Goal: Information Seeking & Learning: Learn about a topic

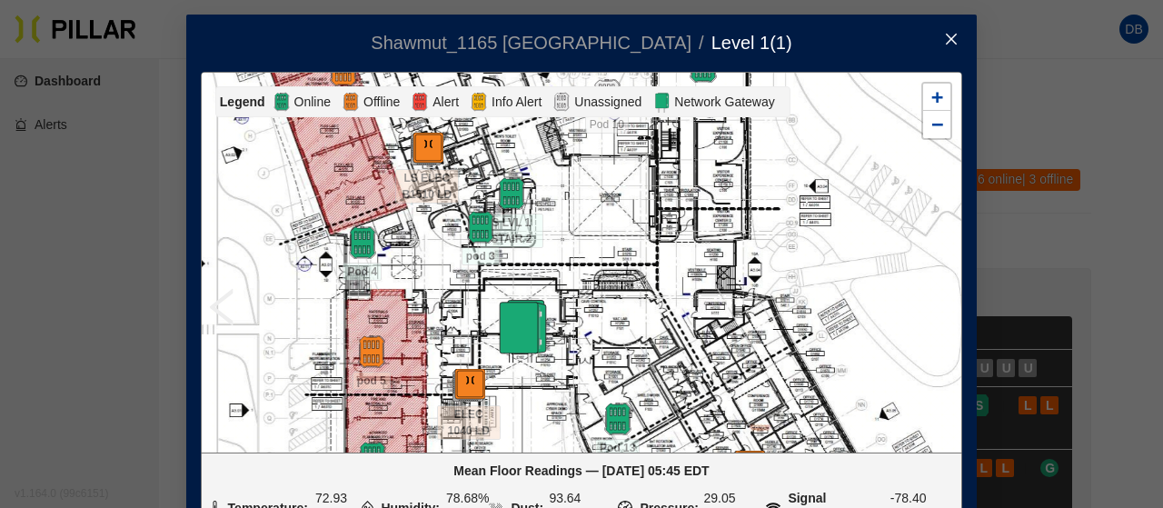
click at [946, 39] on icon "close" at bounding box center [951, 39] width 11 height 11
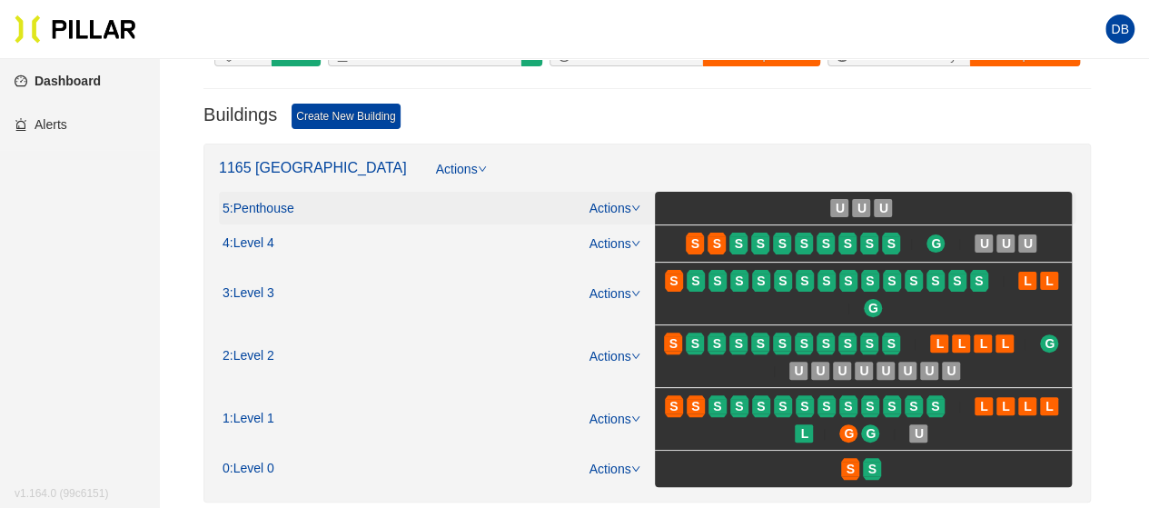
scroll to position [182, 0]
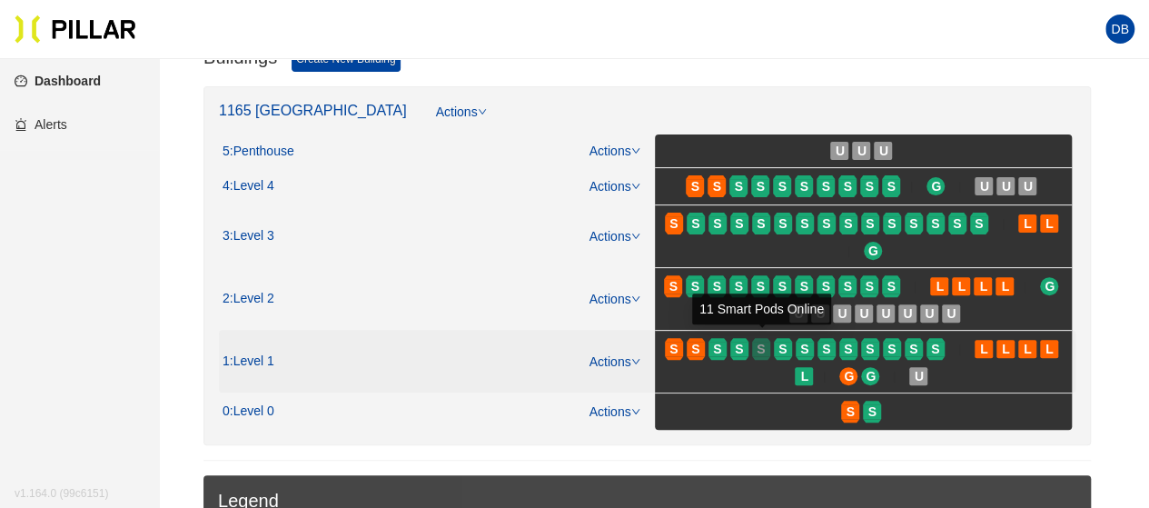
click at [758, 344] on span "S" at bounding box center [761, 349] width 8 height 20
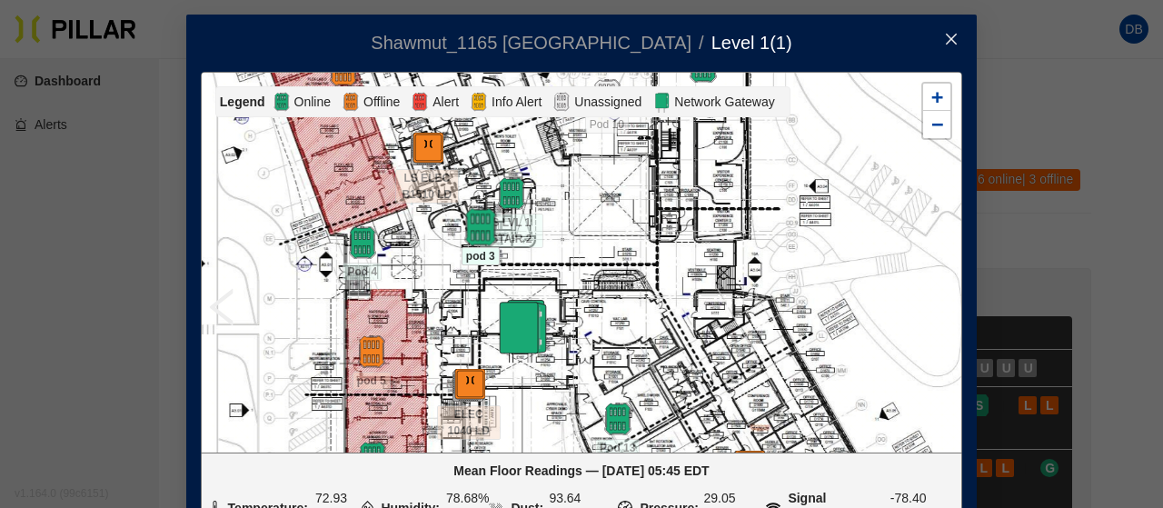
click at [471, 237] on img at bounding box center [480, 227] width 39 height 39
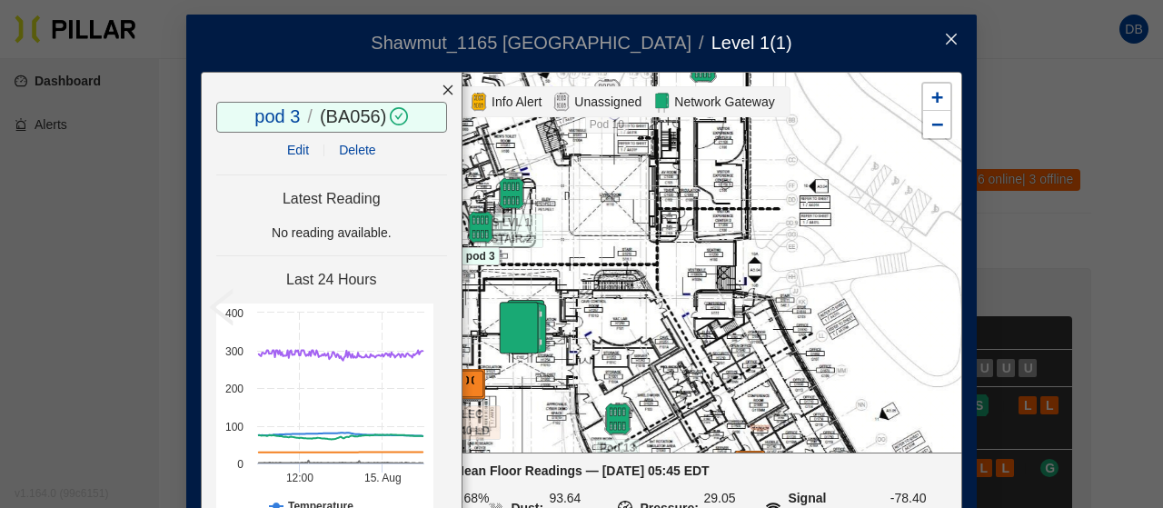
click at [434, 92] on div at bounding box center [447, 90] width 27 height 35
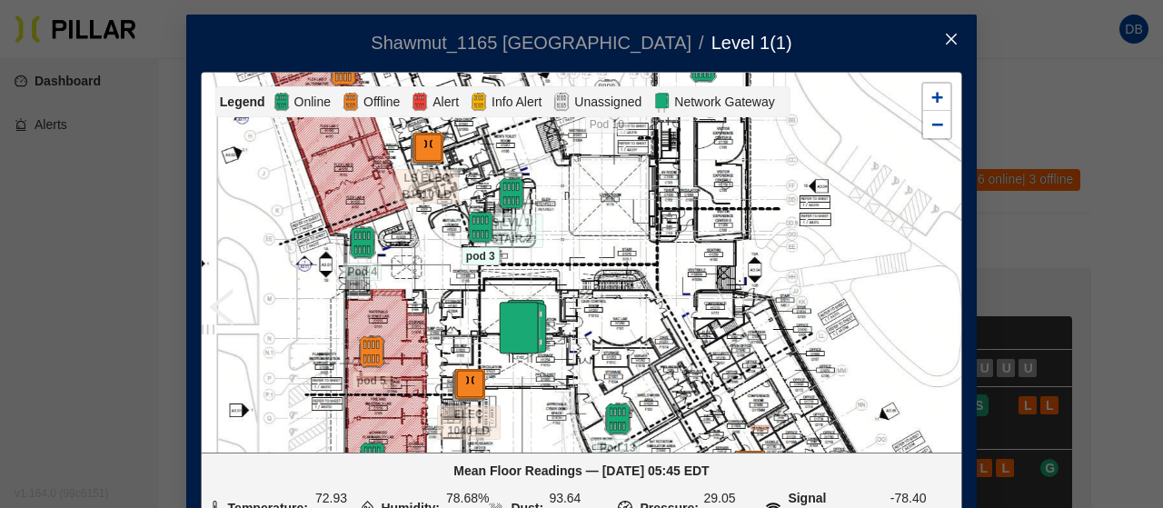
click at [948, 36] on icon "close" at bounding box center [951, 39] width 15 height 15
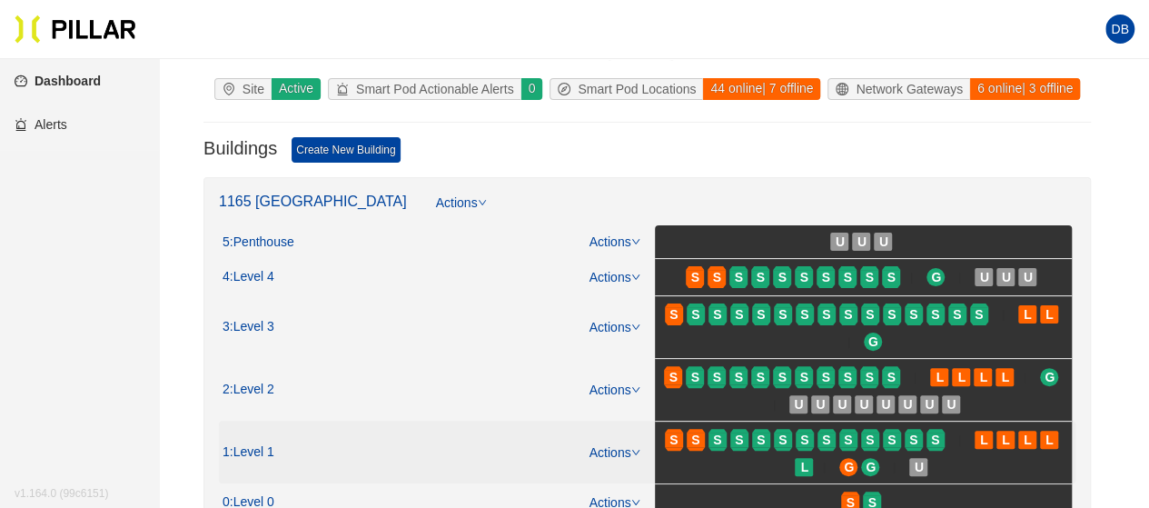
scroll to position [182, 0]
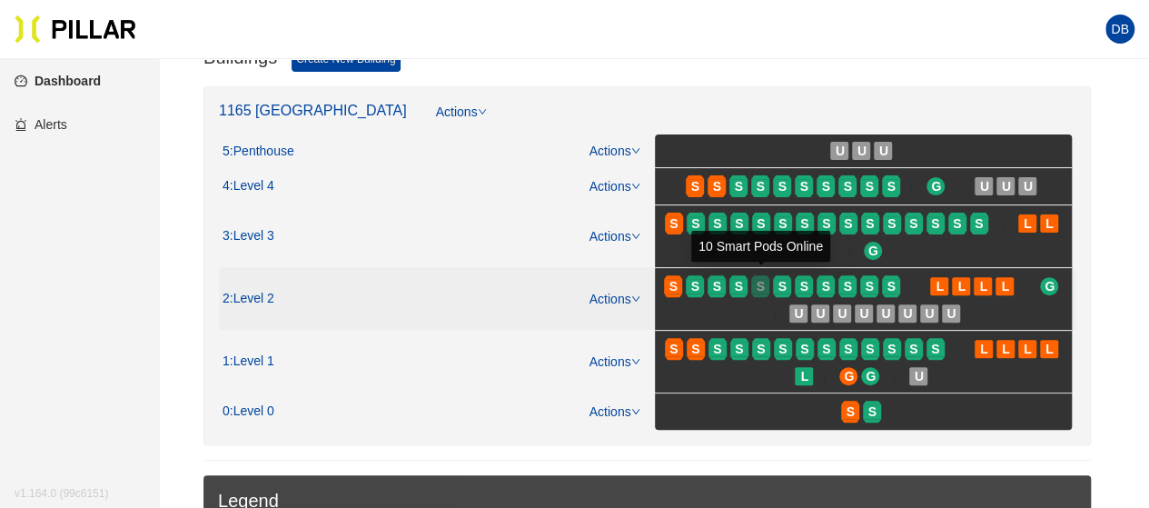
click at [754, 288] on div "S" at bounding box center [760, 286] width 18 height 15
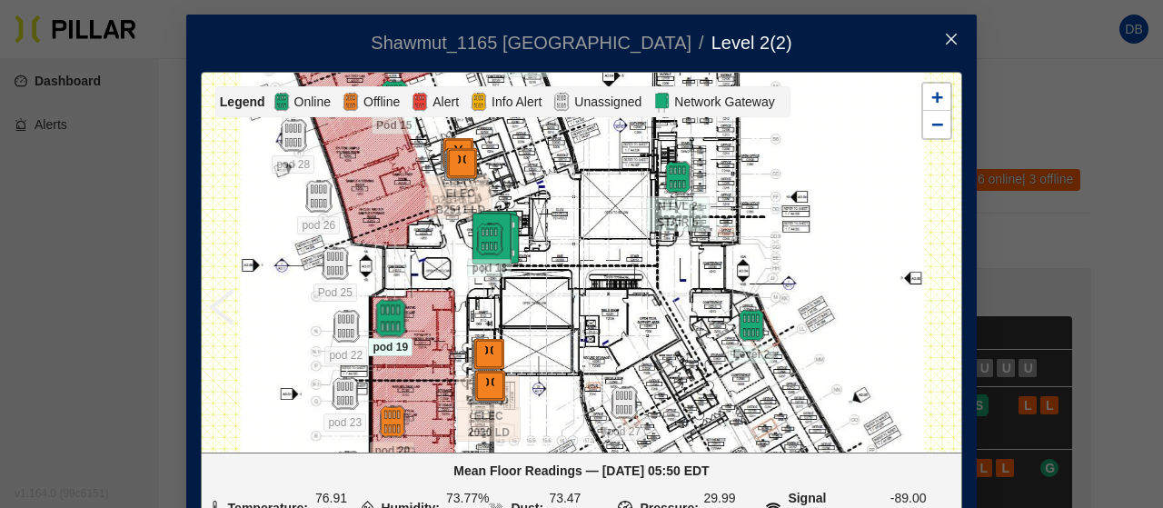
click at [379, 313] on img at bounding box center [390, 318] width 39 height 39
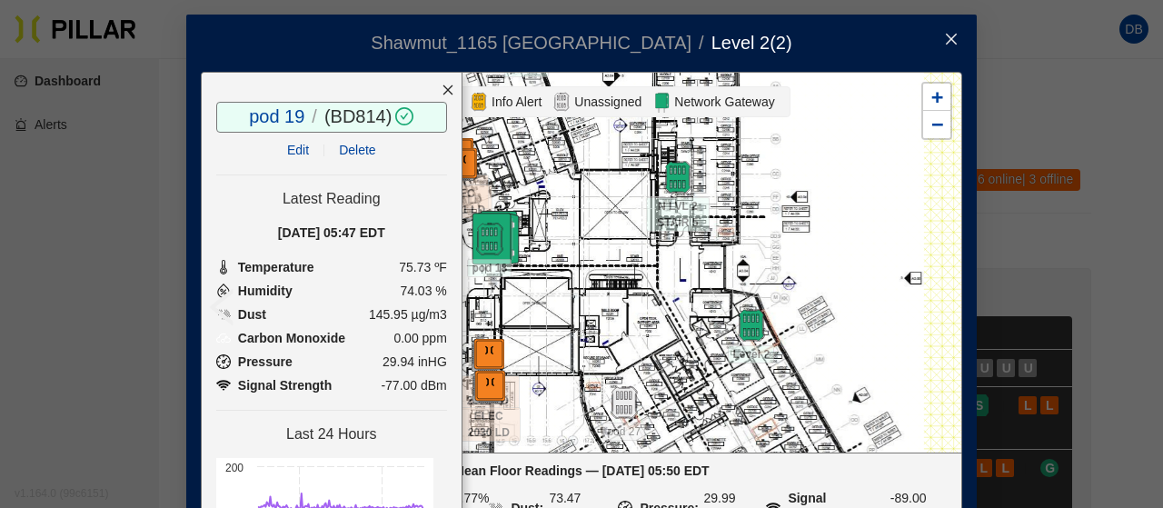
click at [442, 88] on icon "close" at bounding box center [448, 90] width 13 height 13
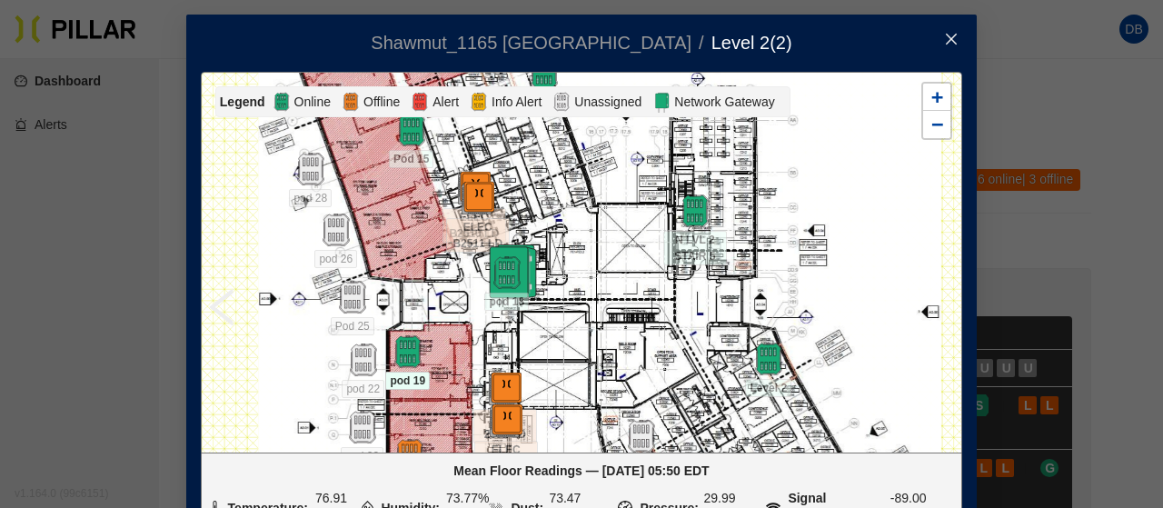
drag, startPoint x: 592, startPoint y: 233, endPoint x: 621, endPoint y: 312, distance: 83.4
click at [621, 312] on div at bounding box center [581, 262] width 759 height 379
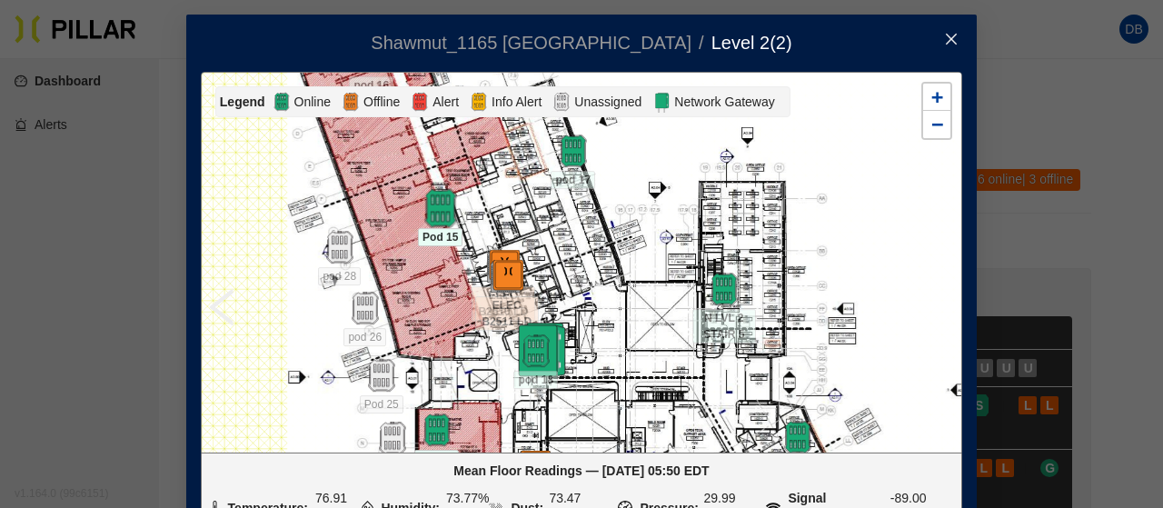
click at [427, 195] on img at bounding box center [440, 208] width 39 height 39
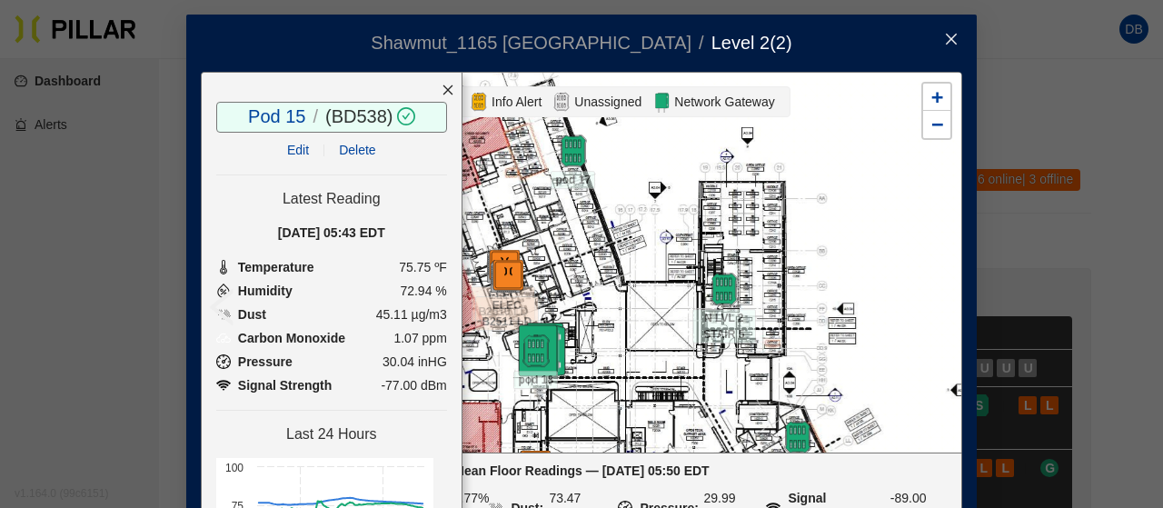
click at [442, 84] on icon "close" at bounding box center [448, 90] width 13 height 13
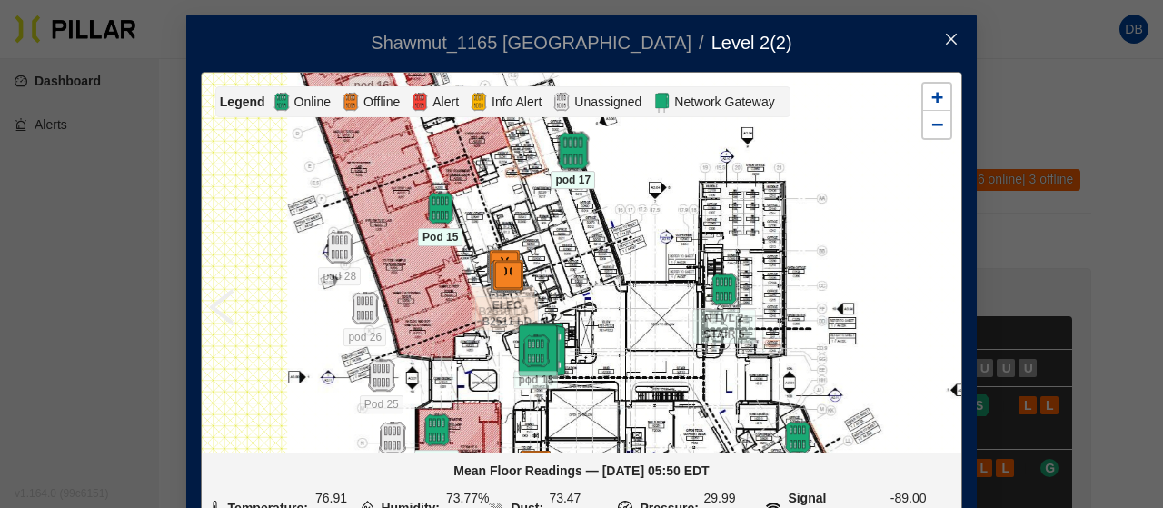
click at [563, 161] on img at bounding box center [572, 151] width 39 height 39
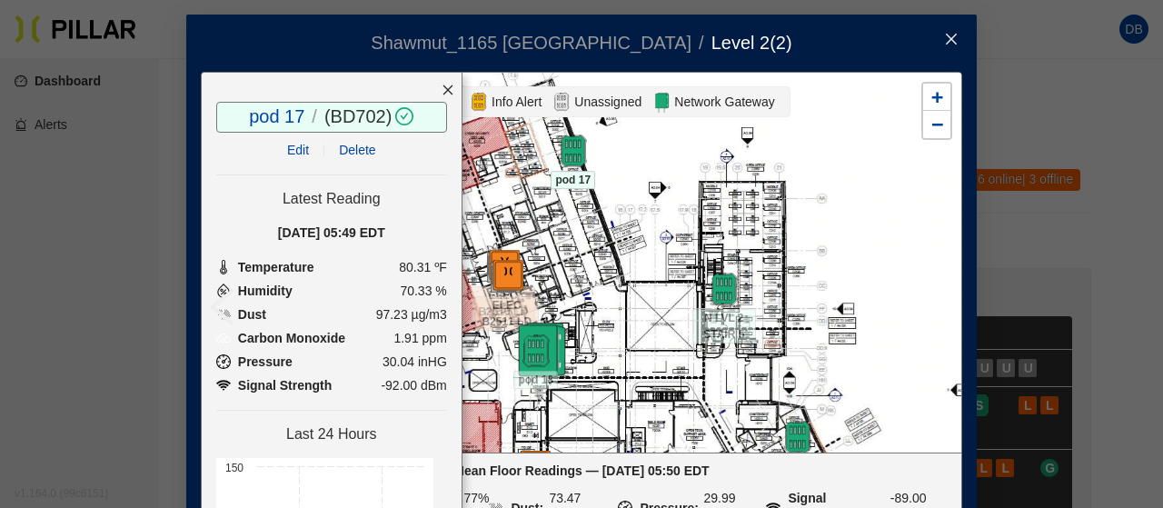
click at [442, 92] on icon "close" at bounding box center [448, 90] width 13 height 13
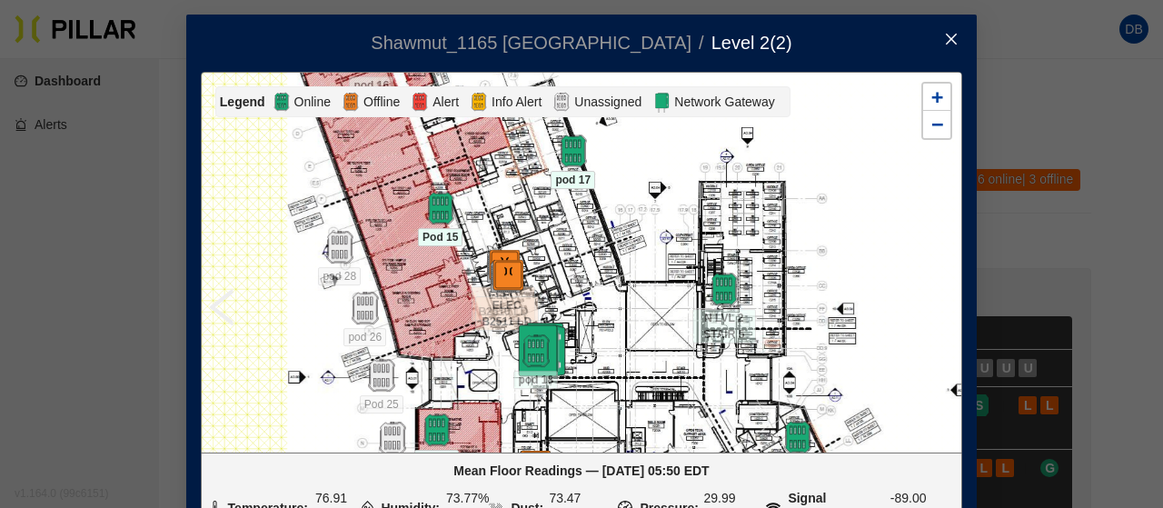
click at [946, 34] on icon "close" at bounding box center [951, 39] width 11 height 11
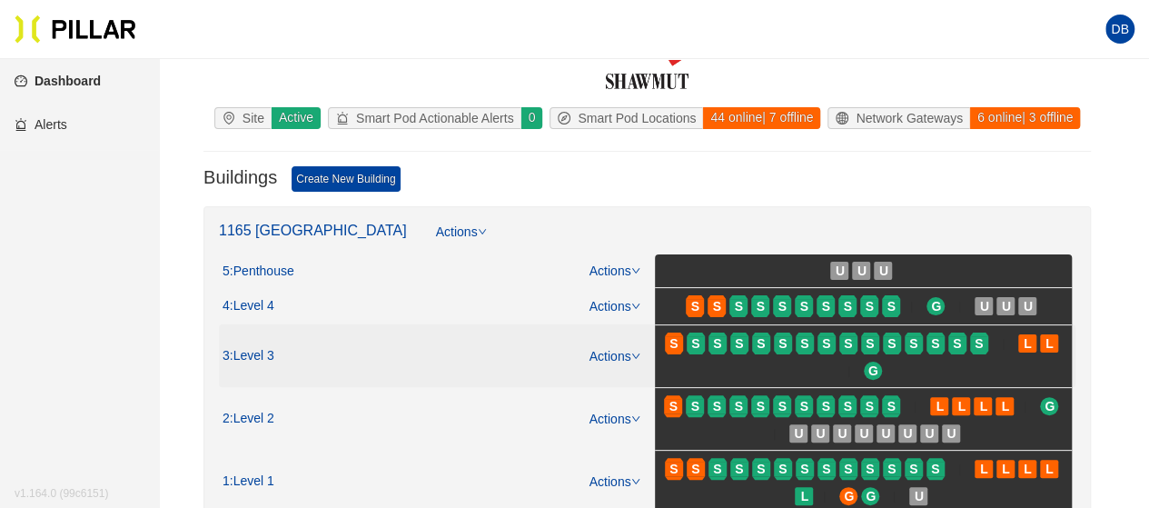
scroll to position [91, 0]
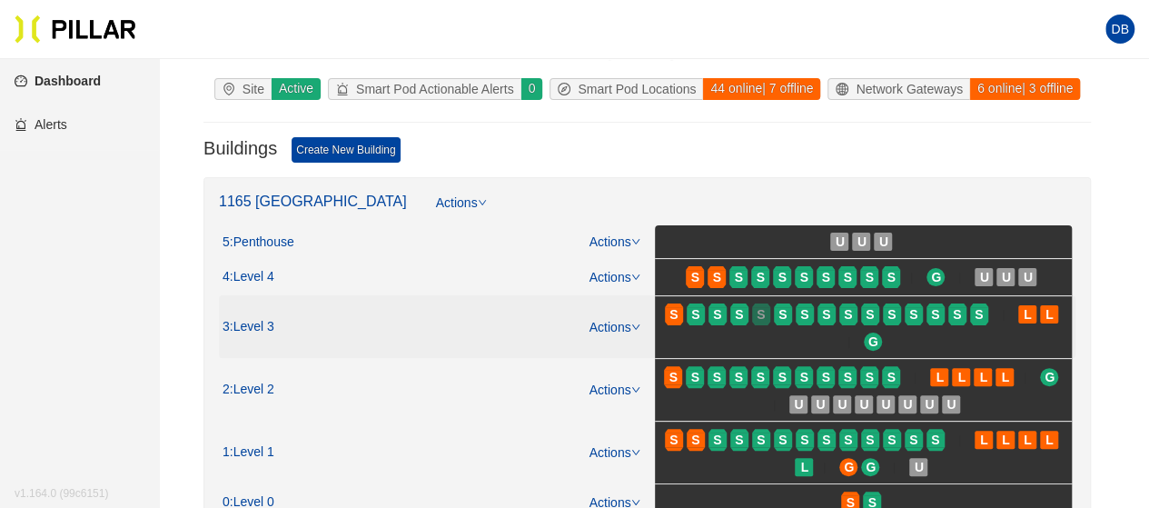
click at [763, 316] on span "S" at bounding box center [761, 314] width 8 height 20
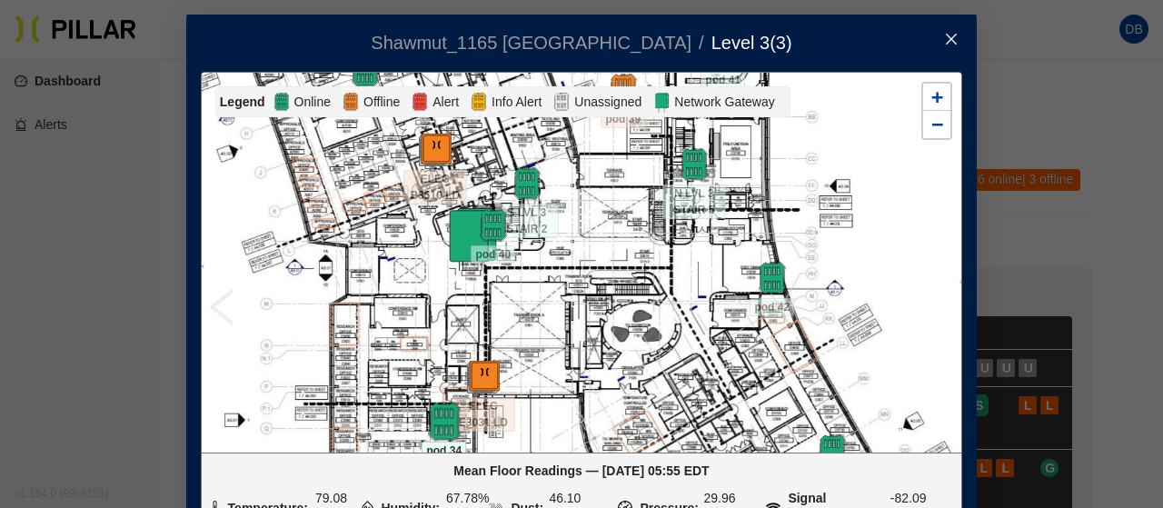
click at [432, 420] on img at bounding box center [443, 421] width 39 height 39
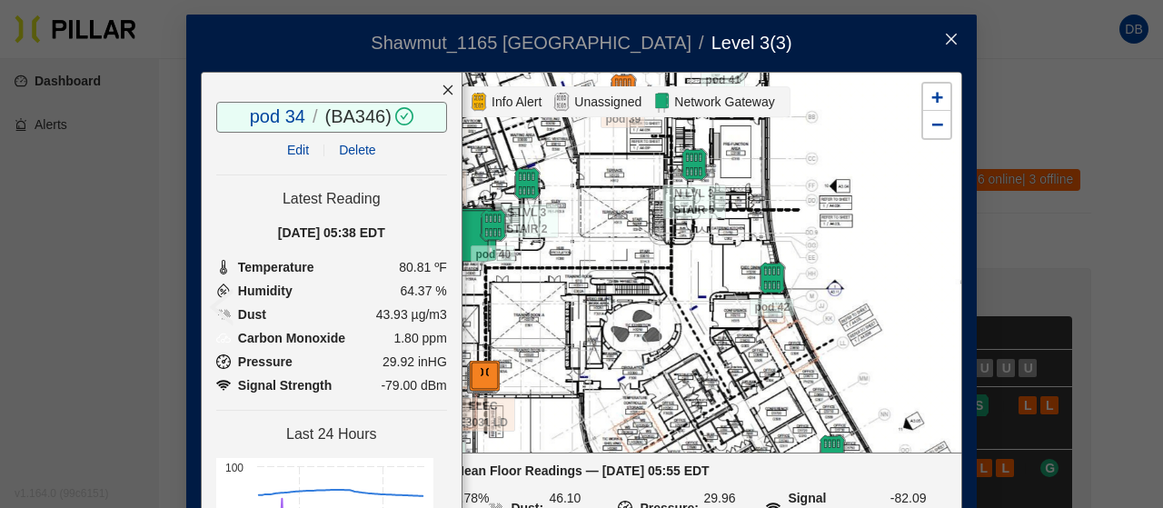
click at [442, 84] on icon "close" at bounding box center [448, 90] width 13 height 13
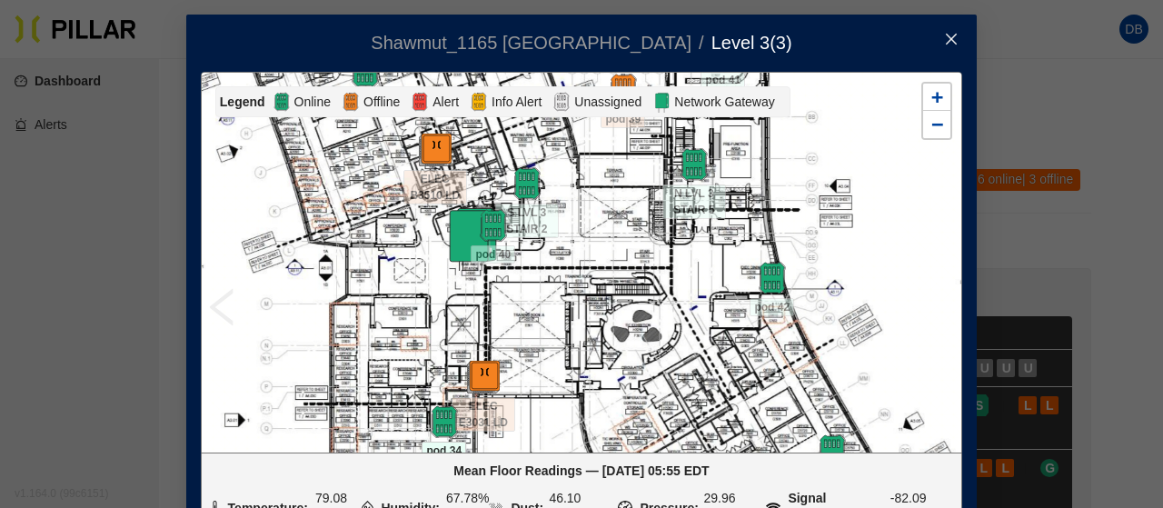
drag, startPoint x: 378, startPoint y: 191, endPoint x: 382, endPoint y: 320, distance: 129.1
click at [382, 320] on div at bounding box center [581, 262] width 759 height 379
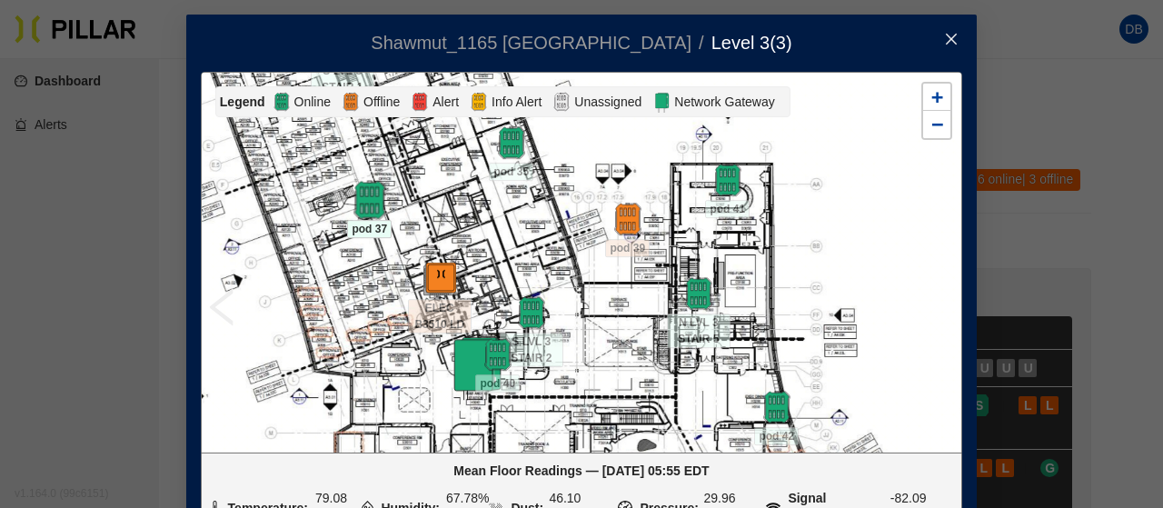
click at [356, 194] on img at bounding box center [369, 200] width 39 height 39
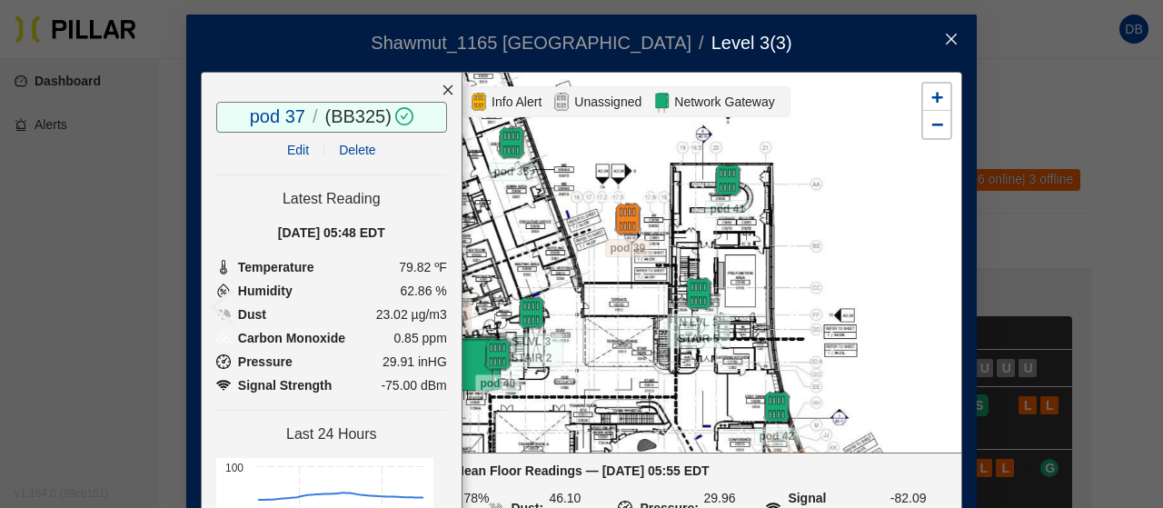
click at [442, 84] on icon "close" at bounding box center [448, 90] width 13 height 13
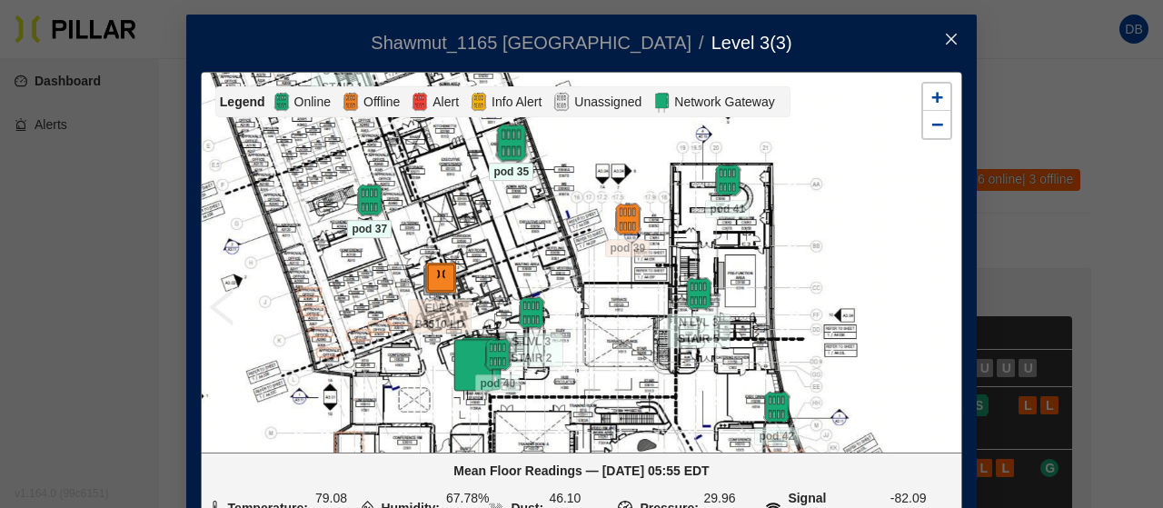
click at [498, 141] on img at bounding box center [510, 143] width 39 height 39
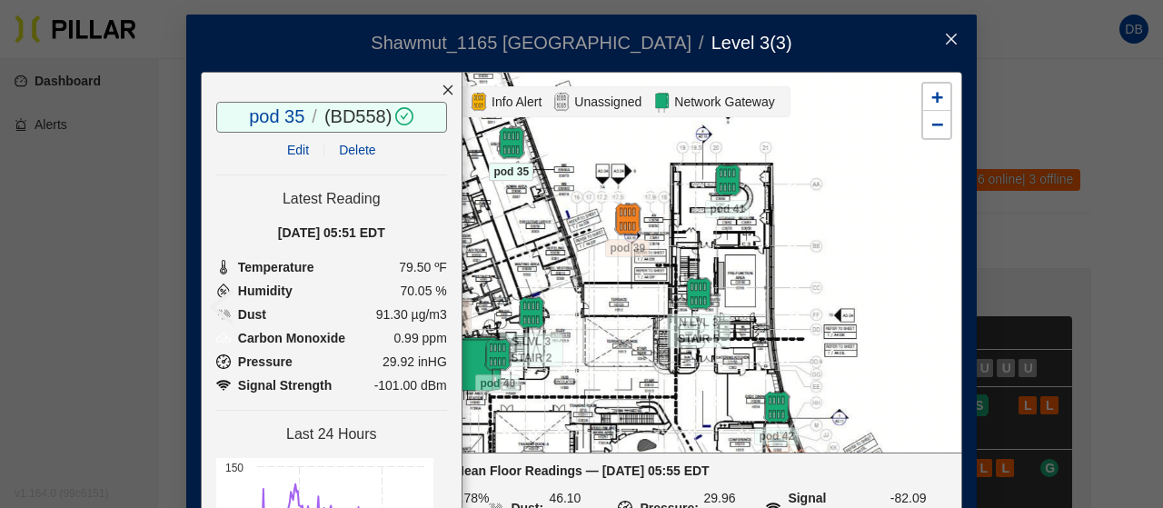
click at [442, 91] on icon "close" at bounding box center [448, 90] width 13 height 13
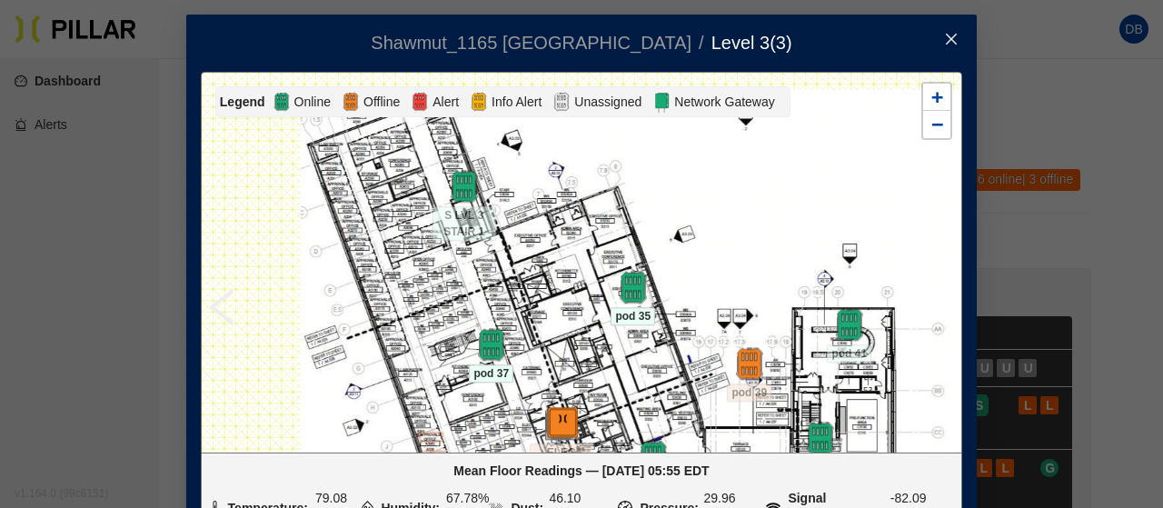
drag, startPoint x: 398, startPoint y: 248, endPoint x: 521, endPoint y: 399, distance: 195.0
click at [521, 399] on div at bounding box center [581, 262] width 759 height 379
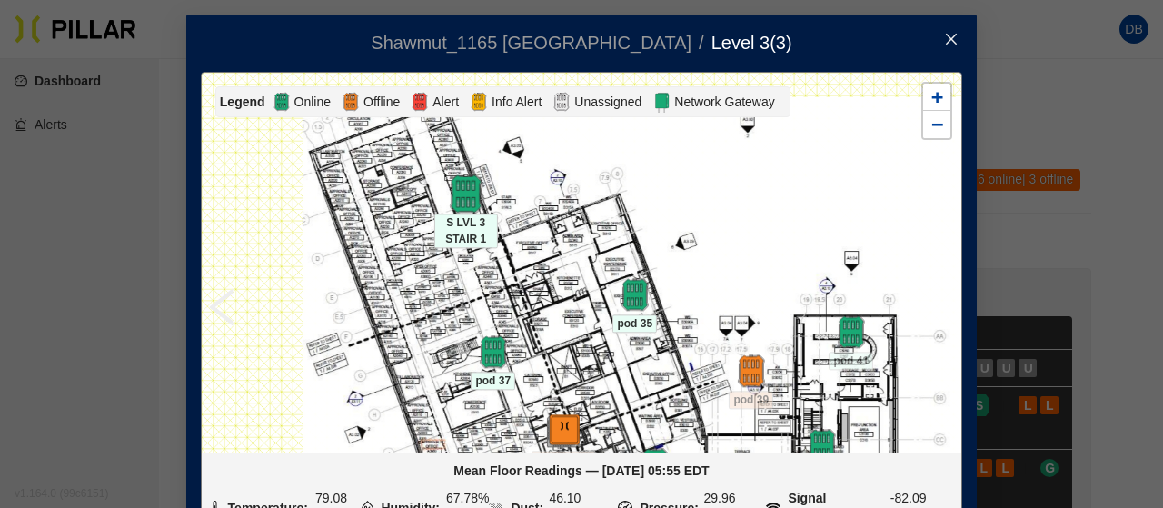
click at [452, 194] on img at bounding box center [465, 193] width 39 height 39
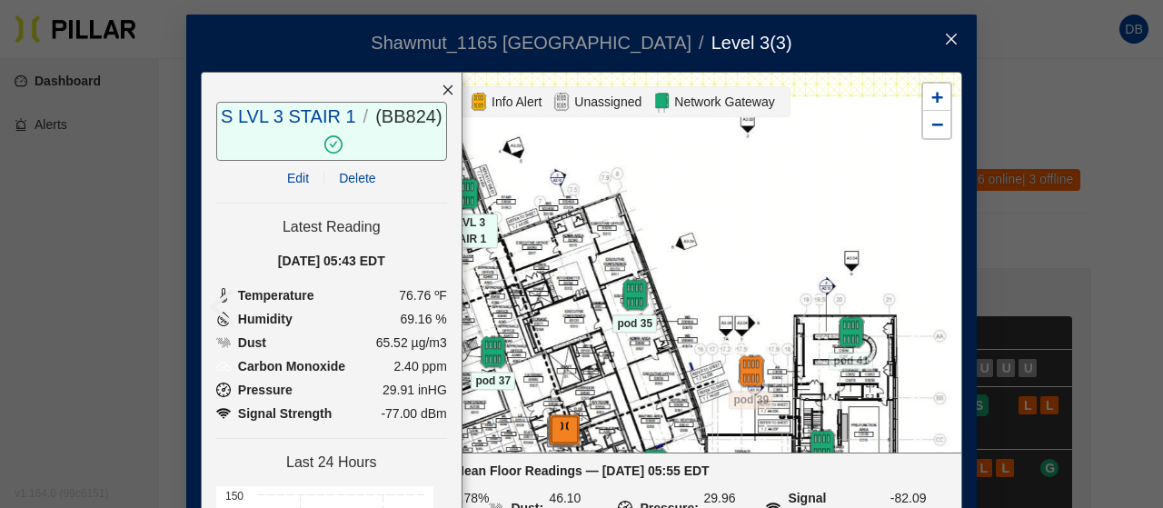
click at [442, 90] on icon "close" at bounding box center [448, 90] width 13 height 13
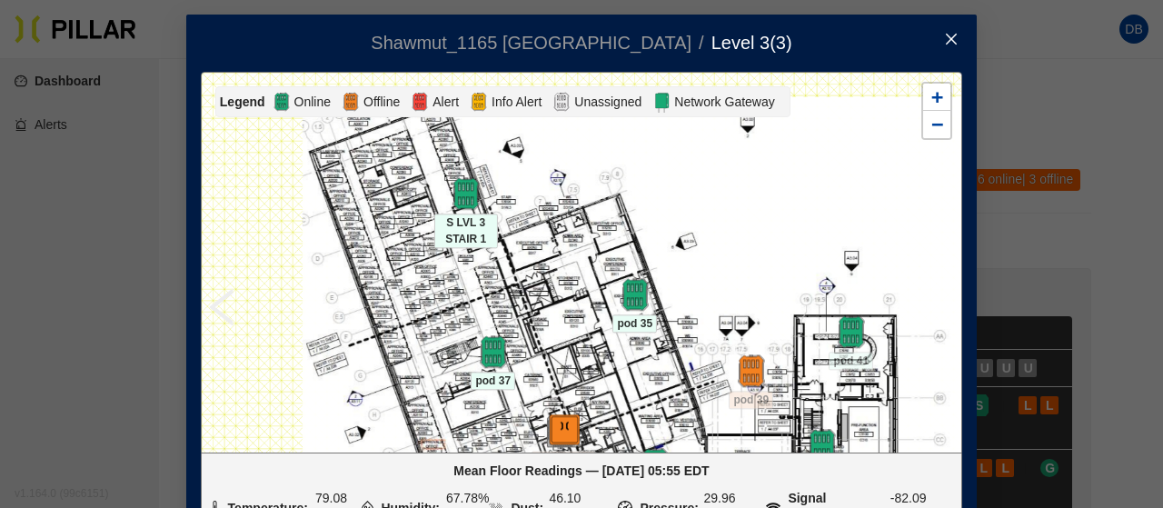
click at [944, 43] on icon "close" at bounding box center [951, 39] width 15 height 15
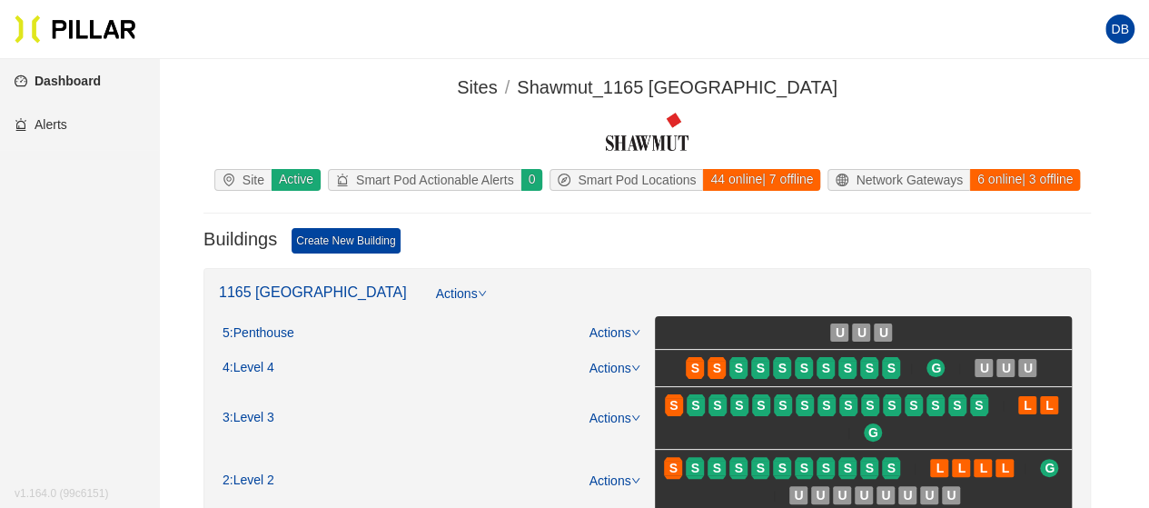
scroll to position [182, 0]
